Goal: Task Accomplishment & Management: Complete application form

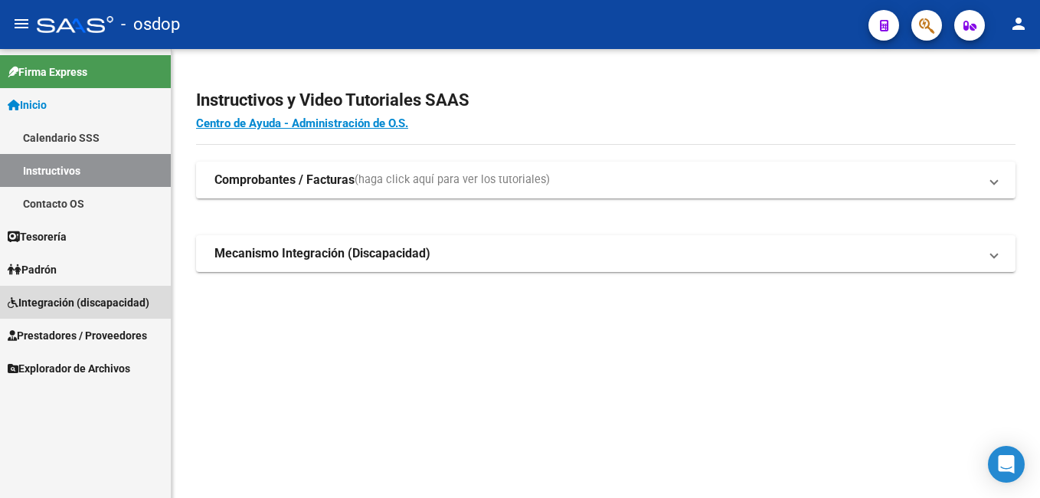
click at [116, 303] on span "Integración (discapacidad)" at bounding box center [79, 302] width 142 height 17
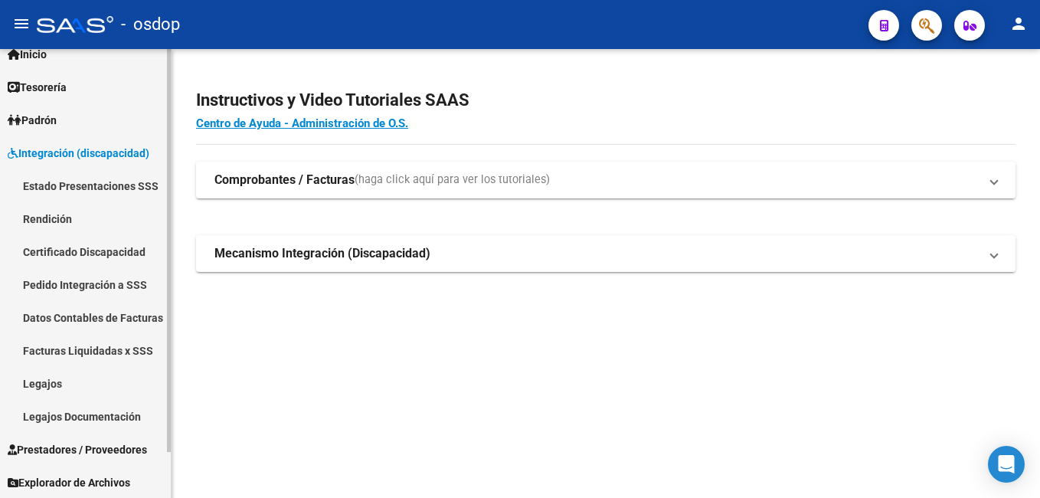
scroll to position [51, 0]
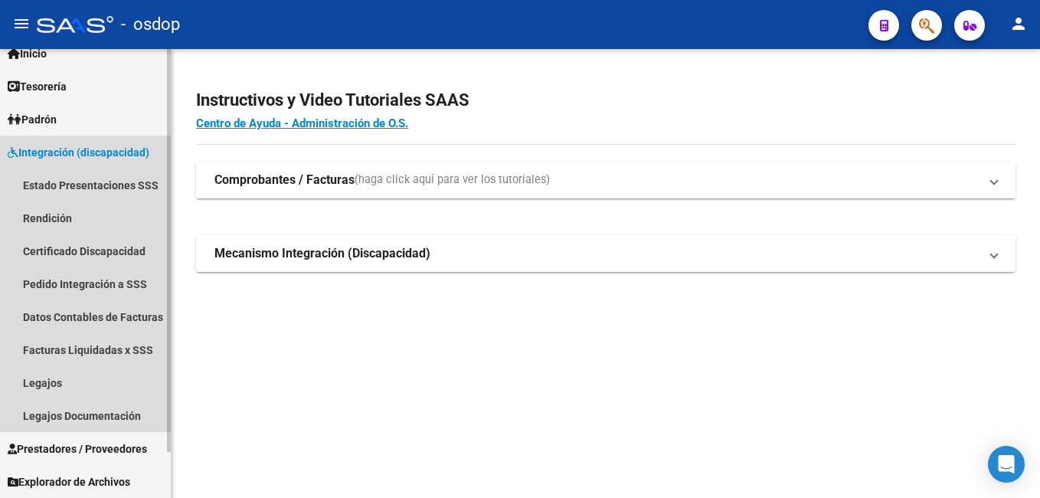
click at [82, 145] on span "Integración (discapacidad)" at bounding box center [79, 152] width 142 height 17
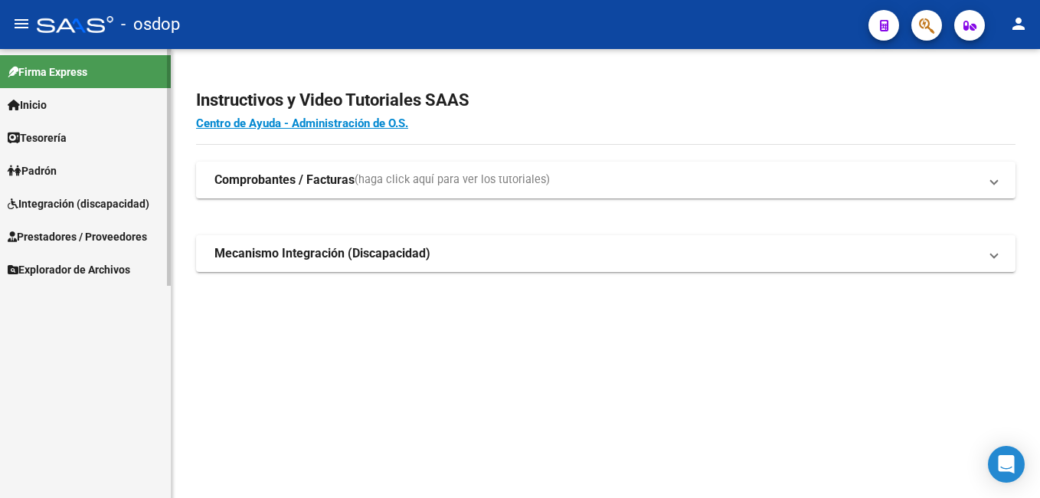
scroll to position [0, 0]
click at [119, 202] on span "Integración (discapacidad)" at bounding box center [79, 203] width 142 height 17
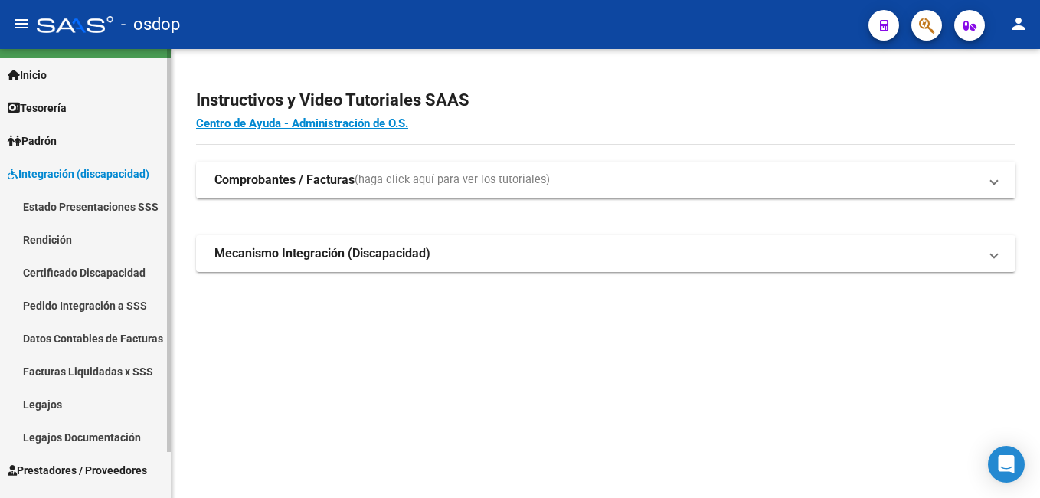
scroll to position [51, 0]
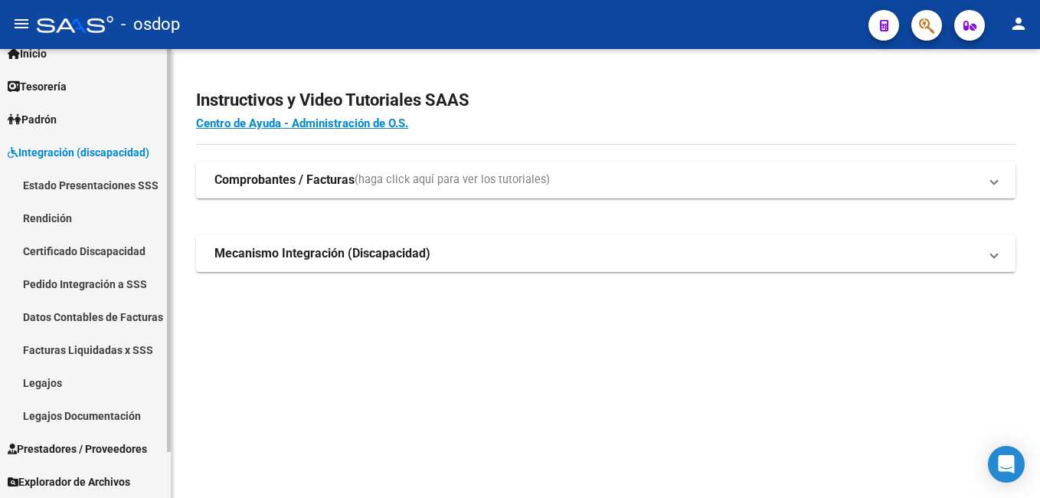
click at [62, 450] on span "Prestadores / Proveedores" at bounding box center [77, 448] width 139 height 17
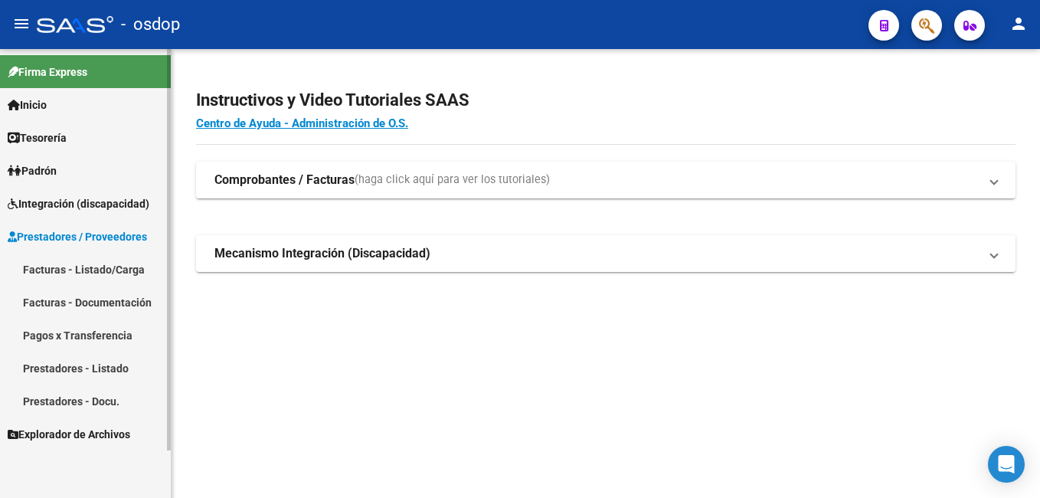
scroll to position [0, 0]
click at [67, 364] on link "Prestadores - Listado" at bounding box center [85, 367] width 171 height 33
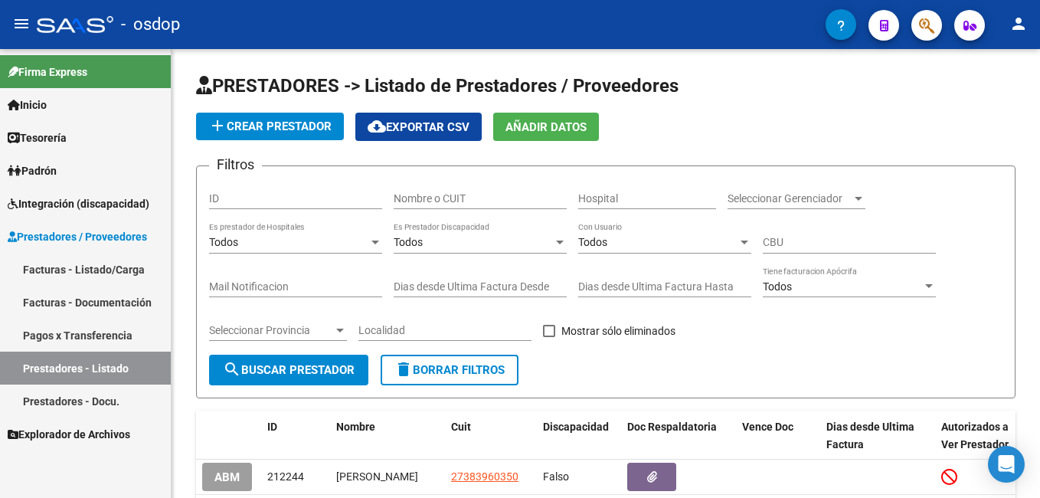
click at [95, 410] on link "Prestadores - Docu." at bounding box center [85, 400] width 171 height 33
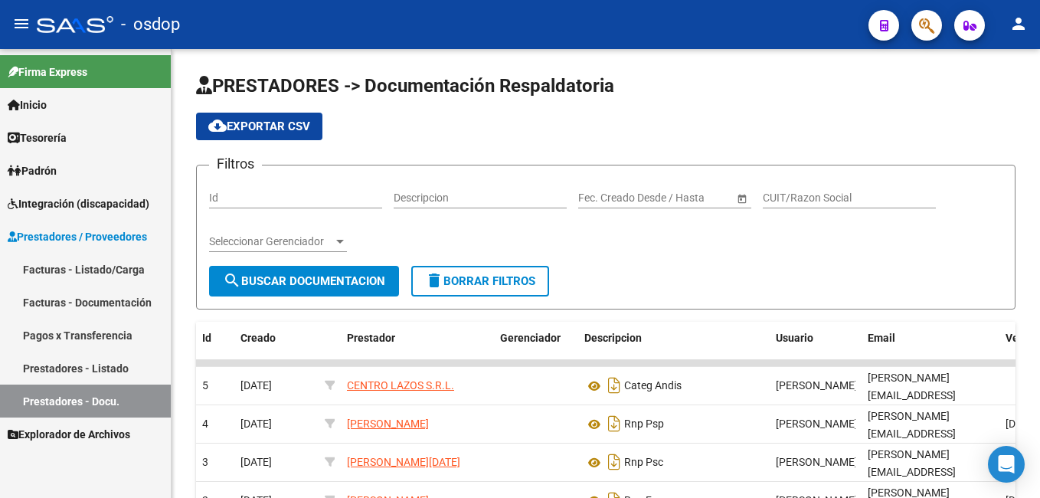
click at [74, 302] on link "Facturas - Documentación" at bounding box center [85, 302] width 171 height 33
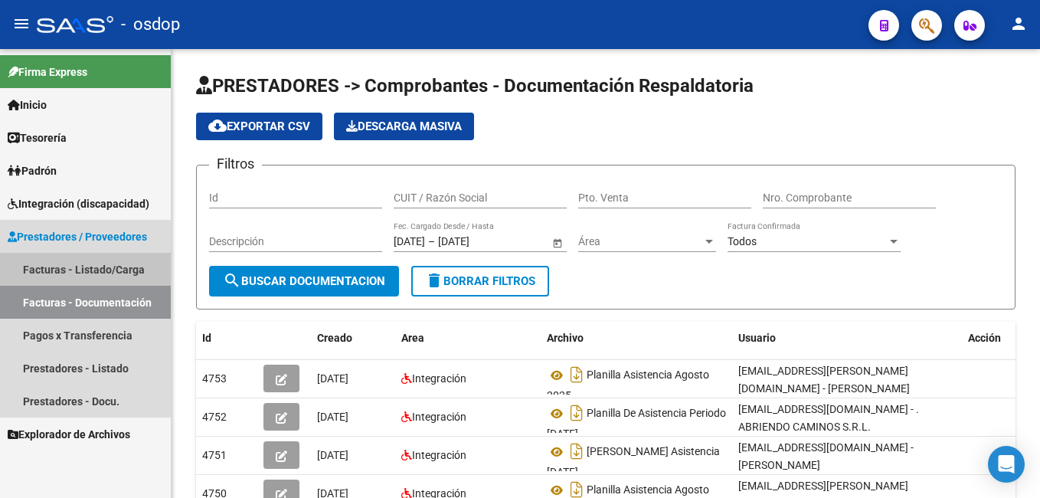
click at [74, 276] on link "Facturas - Listado/Carga" at bounding box center [85, 269] width 171 height 33
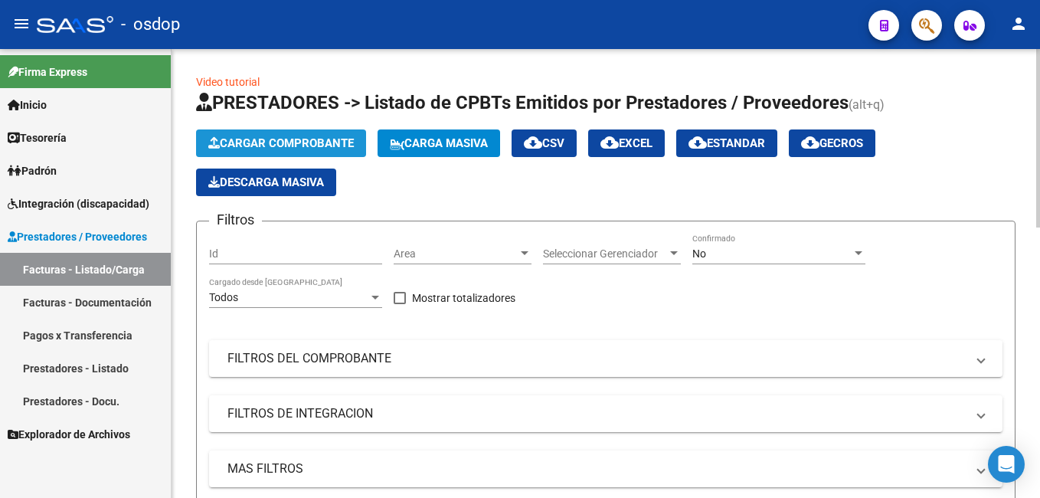
click at [253, 145] on span "Cargar Comprobante" at bounding box center [280, 143] width 145 height 14
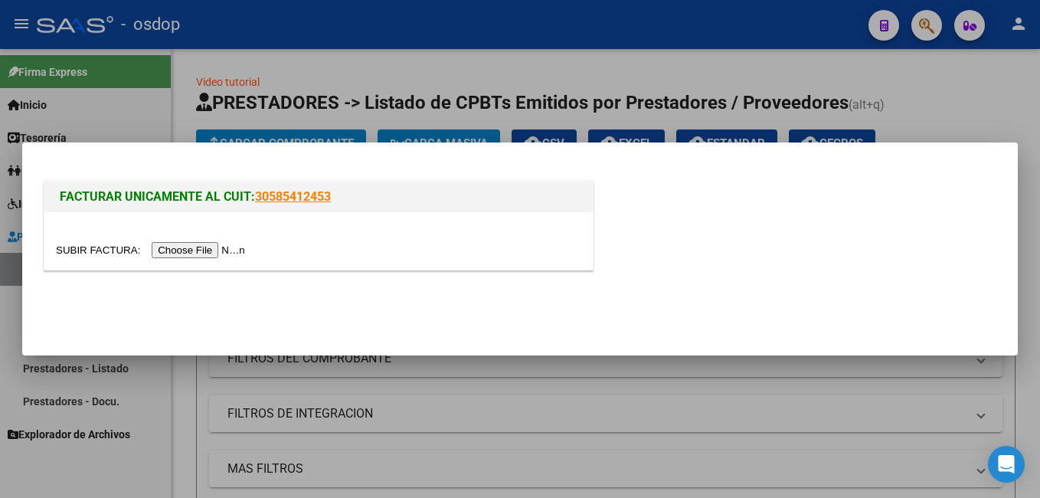
click at [210, 251] on input "file" at bounding box center [153, 250] width 194 height 16
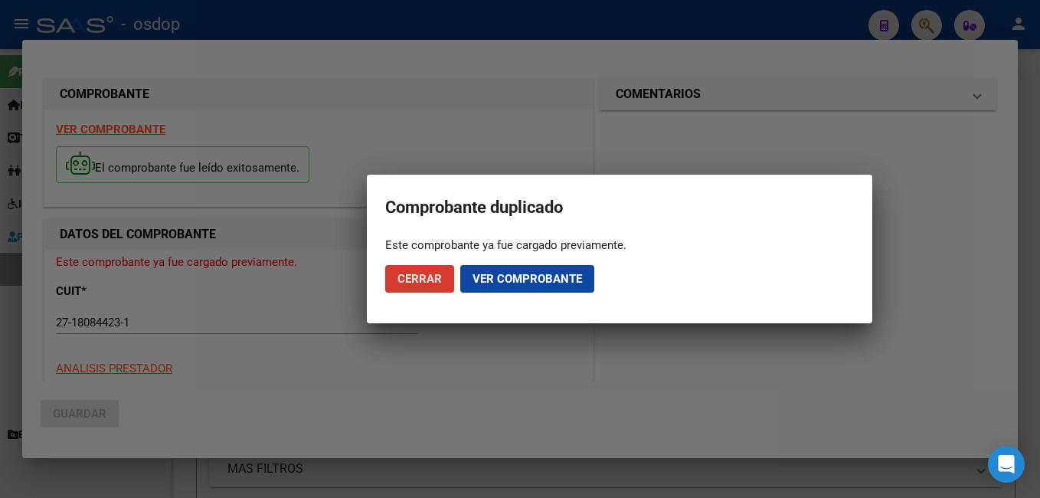
click at [491, 273] on span "Ver comprobante" at bounding box center [526, 279] width 109 height 14
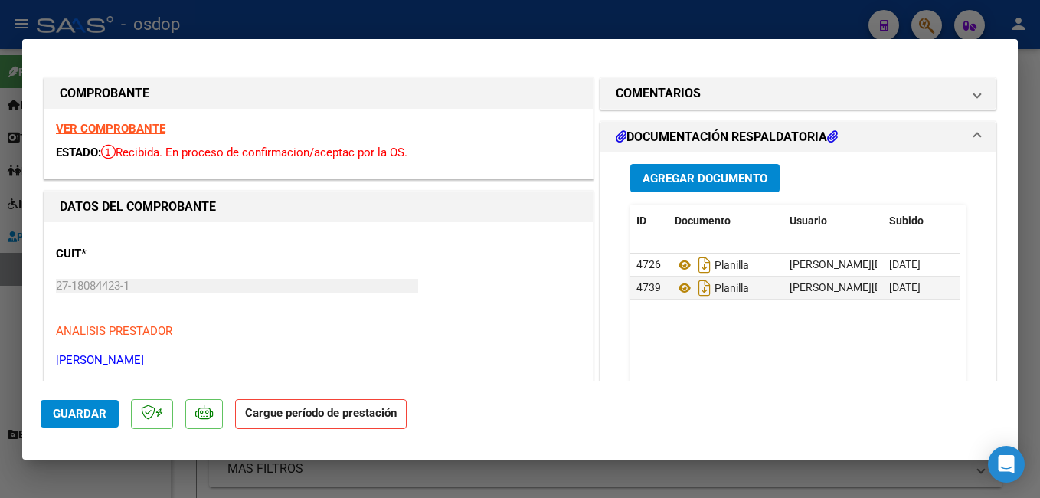
click at [317, 31] on div at bounding box center [520, 249] width 1040 height 498
type input "$ 0,00"
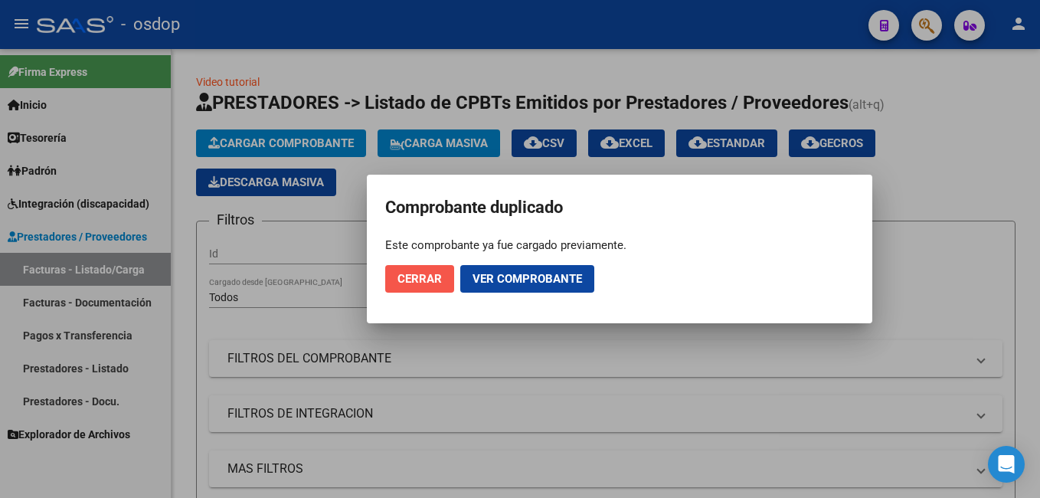
click at [400, 288] on button "Cerrar" at bounding box center [419, 279] width 69 height 28
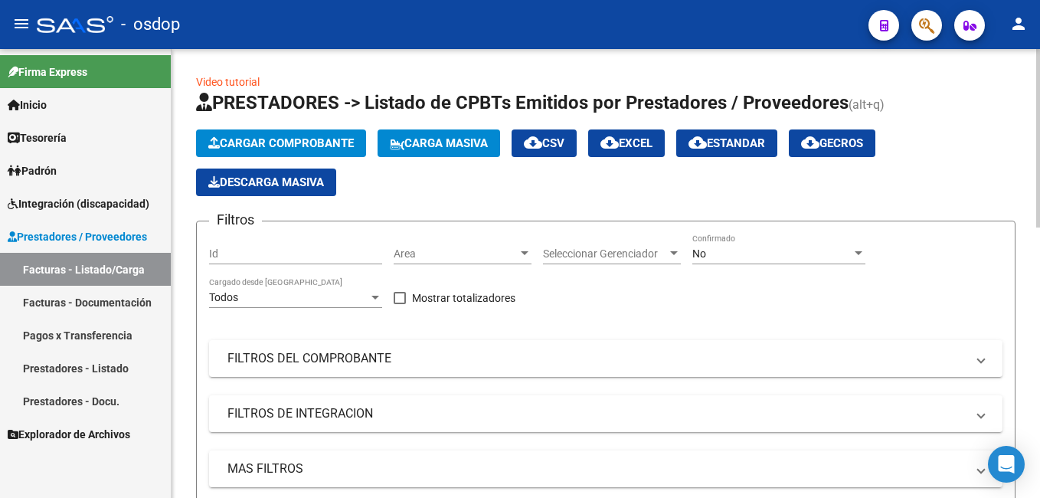
click at [304, 148] on span "Cargar Comprobante" at bounding box center [280, 143] width 145 height 14
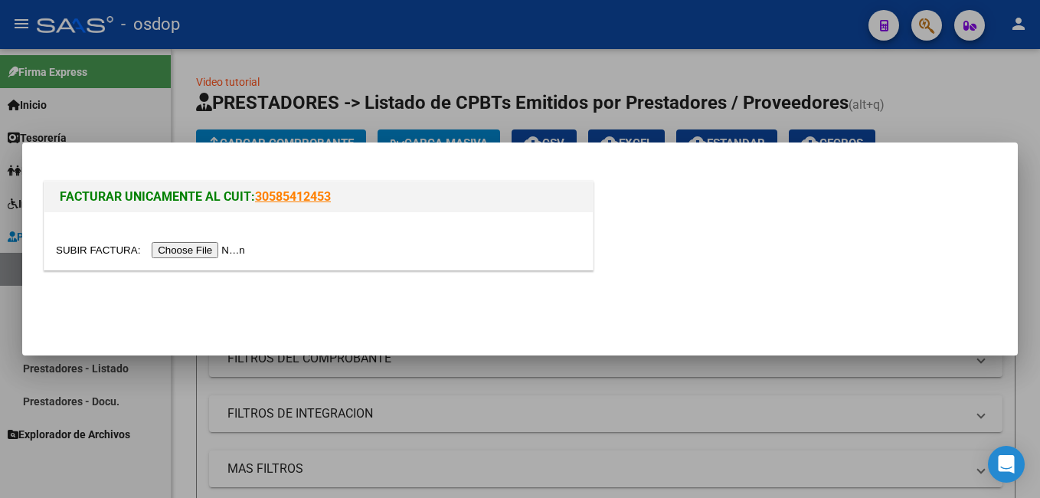
click at [204, 249] on input "file" at bounding box center [153, 250] width 194 height 16
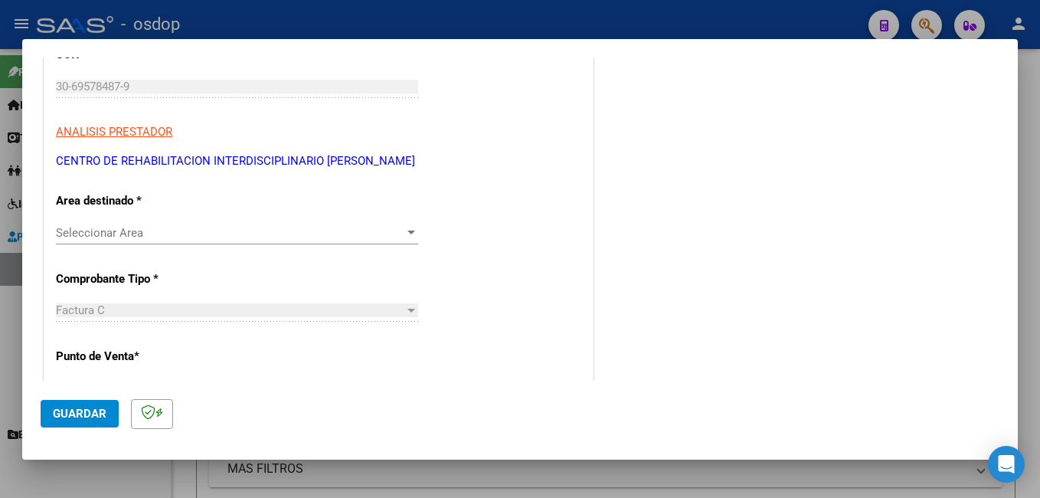
scroll to position [230, 0]
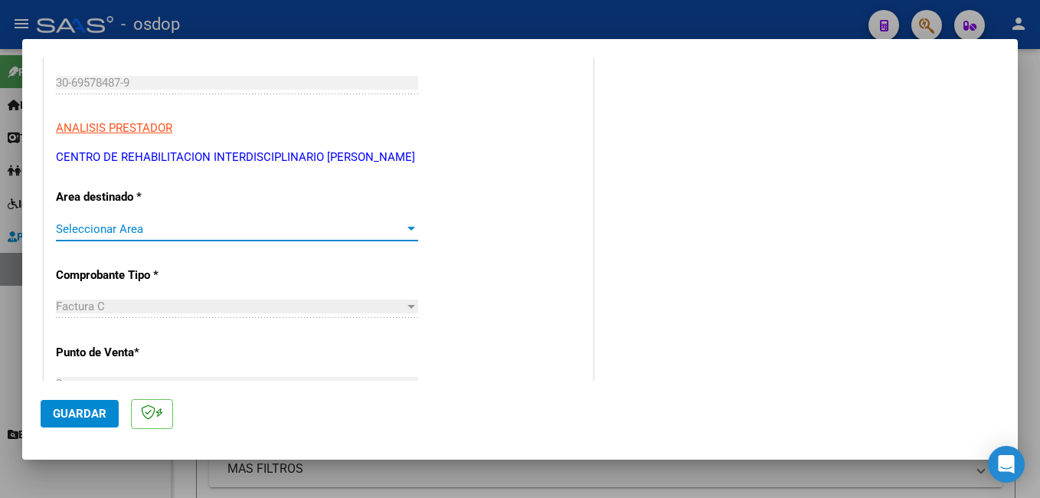
click at [158, 225] on span "Seleccionar Area" at bounding box center [230, 229] width 348 height 14
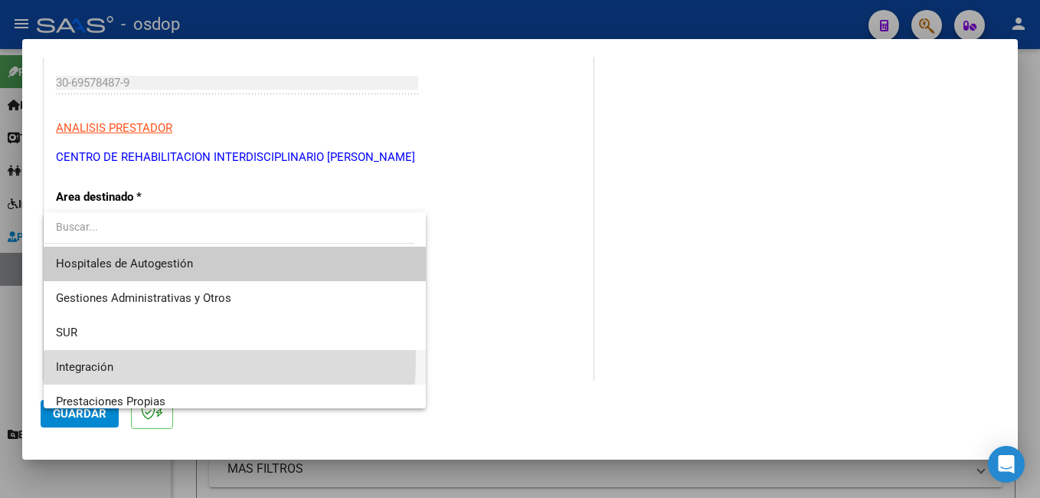
click at [132, 359] on span "Integración" at bounding box center [235, 367] width 358 height 34
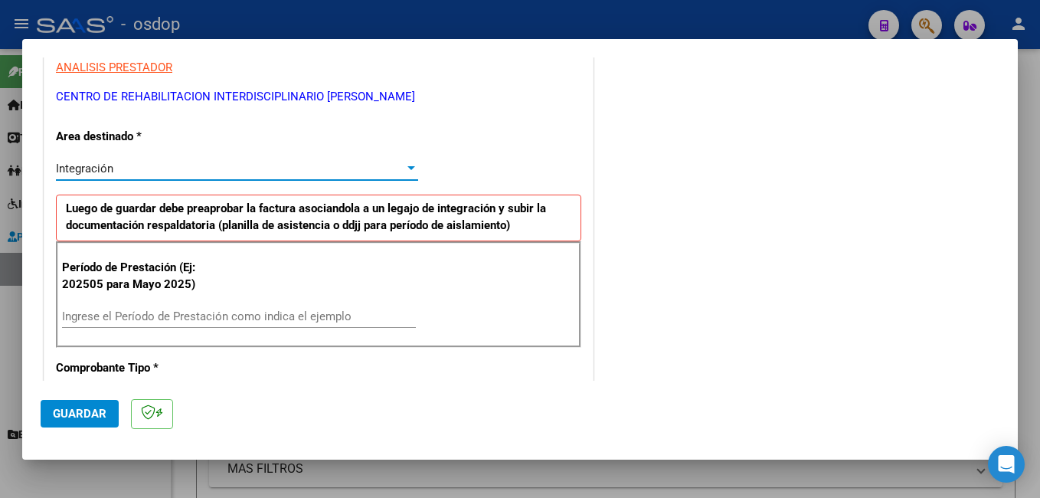
scroll to position [383, 0]
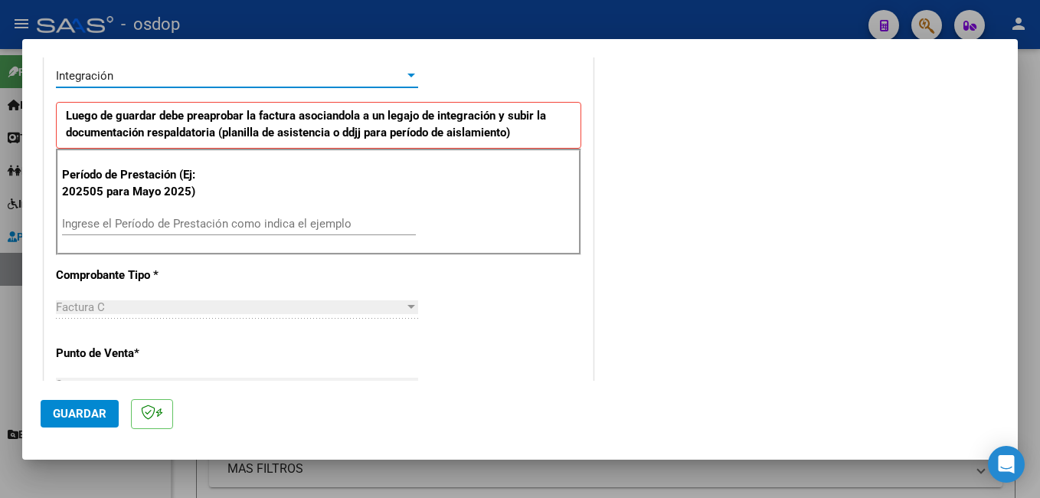
click at [125, 221] on input "Ingrese el Período de Prestación como indica el ejemplo" at bounding box center [239, 224] width 354 height 14
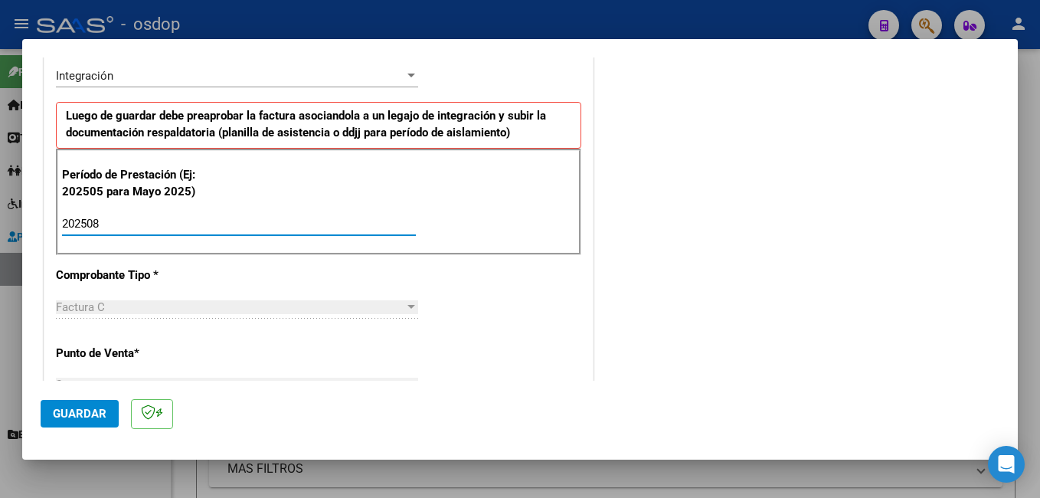
type input "202508"
click at [52, 411] on button "Guardar" at bounding box center [80, 414] width 78 height 28
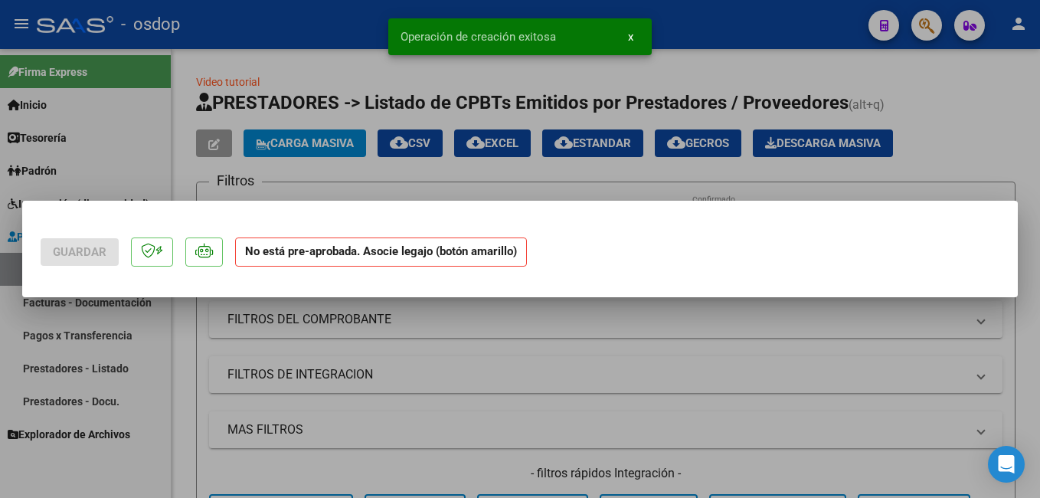
scroll to position [0, 0]
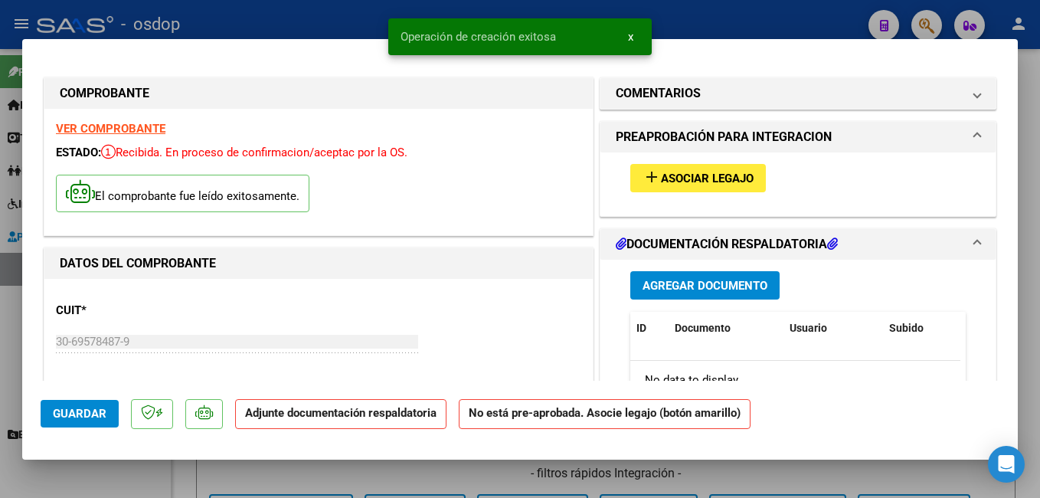
click at [757, 162] on div "add Asociar Legajo" at bounding box center [798, 177] width 358 height 51
click at [746, 168] on button "add Asociar Legajo" at bounding box center [697, 178] width 135 height 28
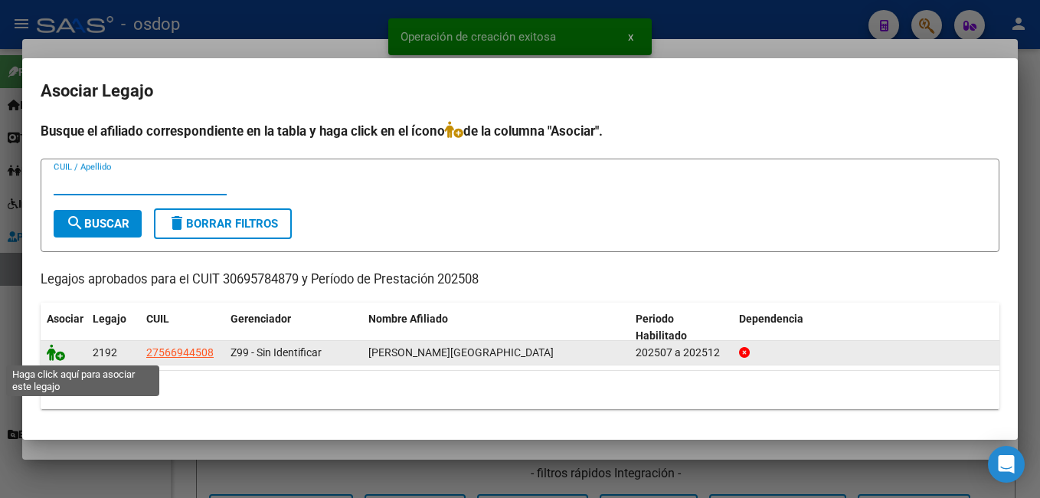
click at [55, 348] on icon at bounding box center [56, 352] width 18 height 17
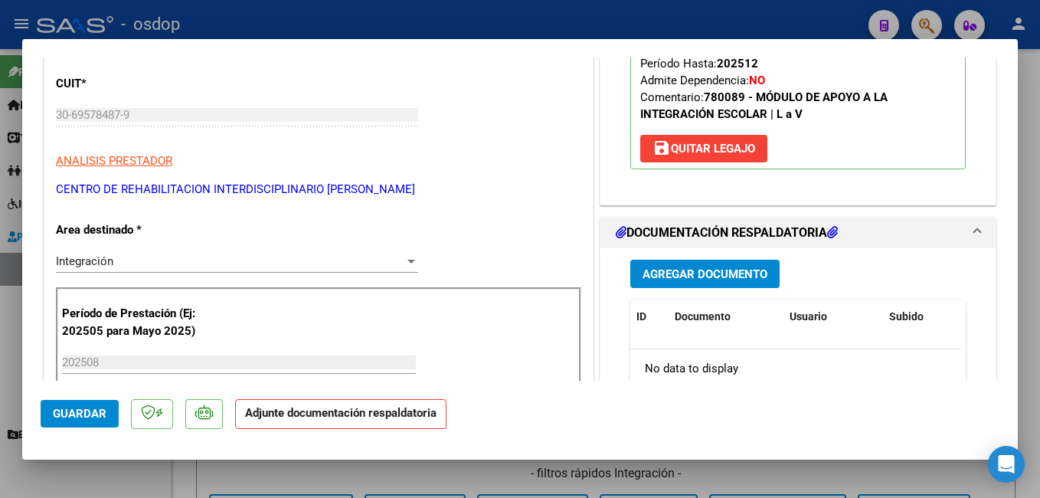
scroll to position [306, 0]
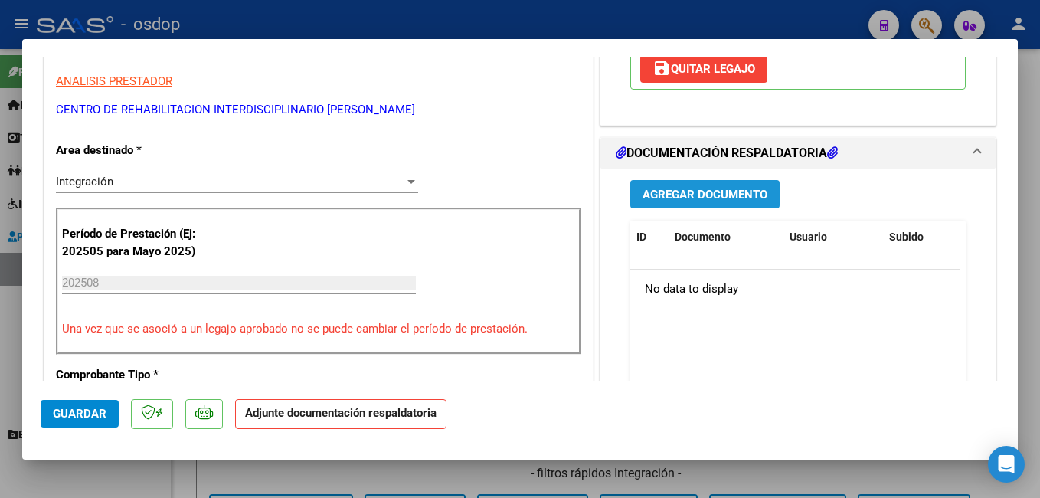
click at [666, 191] on span "Agregar Documento" at bounding box center [704, 195] width 125 height 14
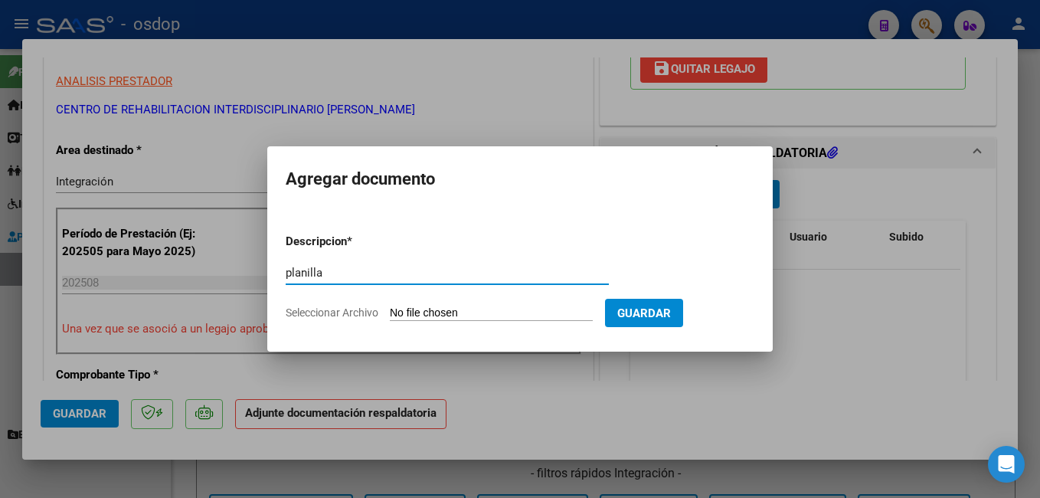
type input "planilla"
click at [535, 309] on input "Seleccionar Archivo" at bounding box center [491, 313] width 203 height 15
type input "C:\fakepath\ALVARADO FLORENCIA-MAIE-AGOSTO.pdf"
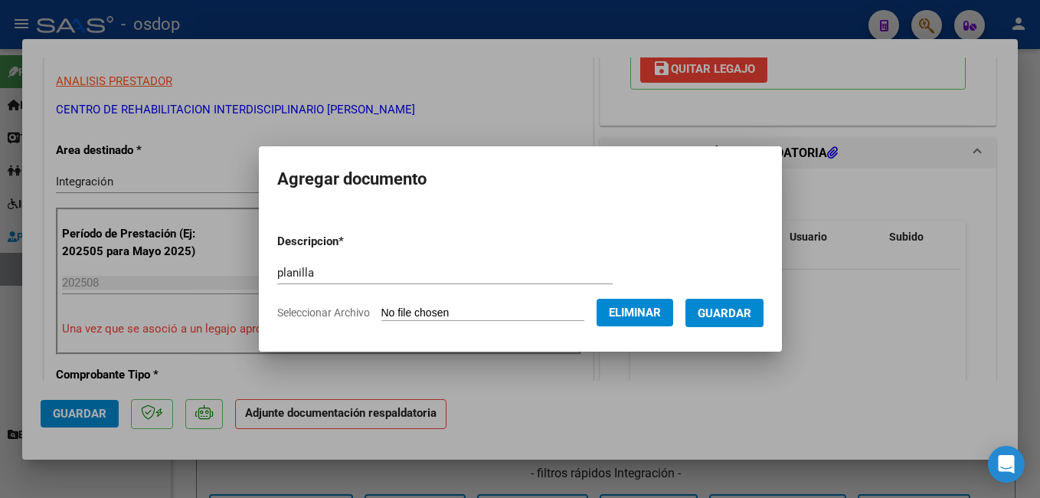
click at [763, 322] on button "Guardar" at bounding box center [724, 313] width 78 height 28
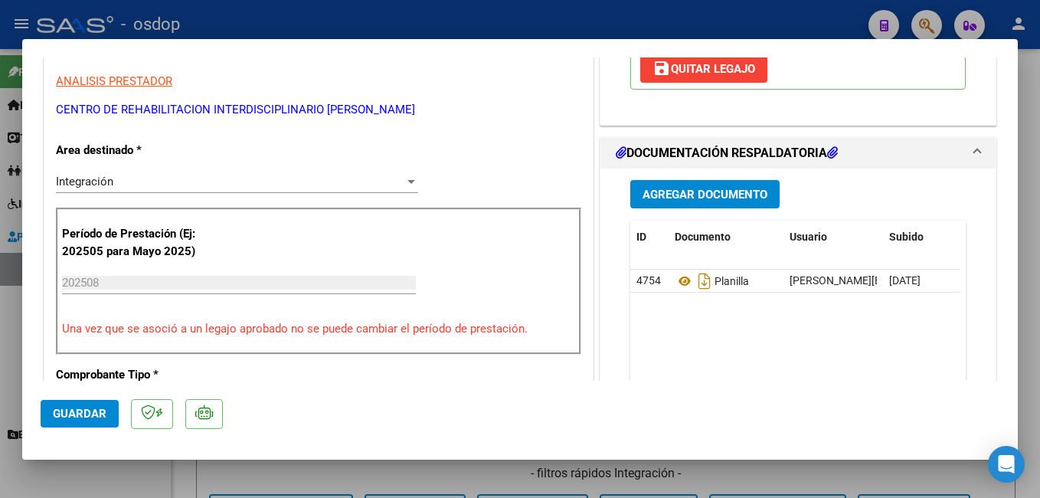
click at [761, 18] on div at bounding box center [520, 249] width 1040 height 498
type input "$ 0,00"
